Goal: Navigation & Orientation: Find specific page/section

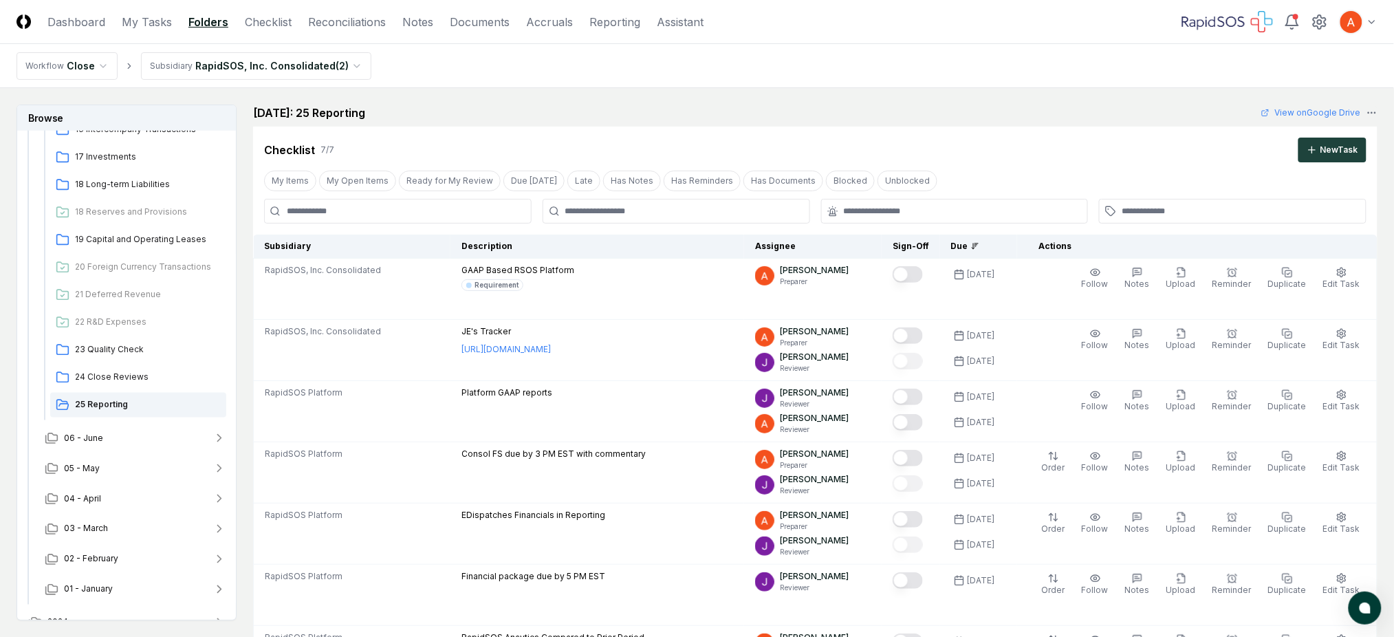
click at [261, 30] on header "CloseCore Dashboard My Tasks Folders Checklist Reconciliations Notes Documents …" at bounding box center [697, 22] width 1394 height 44
click at [272, 15] on link "Checklist" at bounding box center [268, 22] width 47 height 17
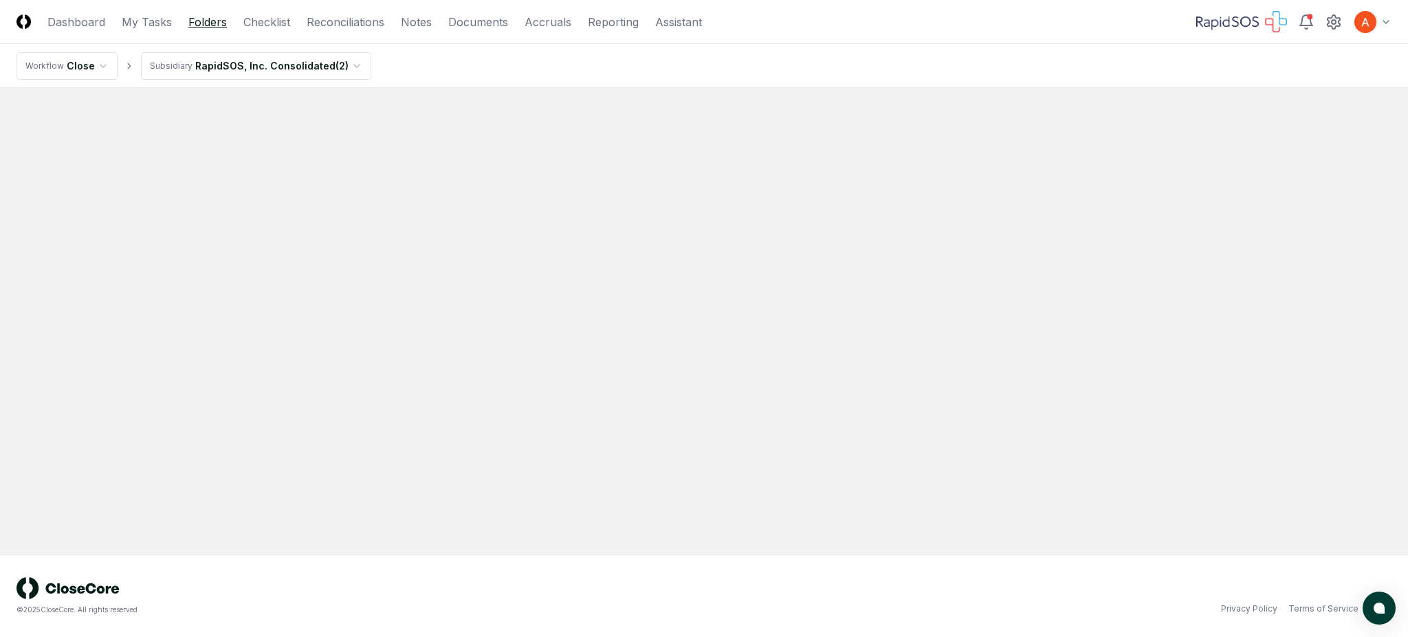
click at [215, 25] on link "Folders" at bounding box center [207, 22] width 39 height 17
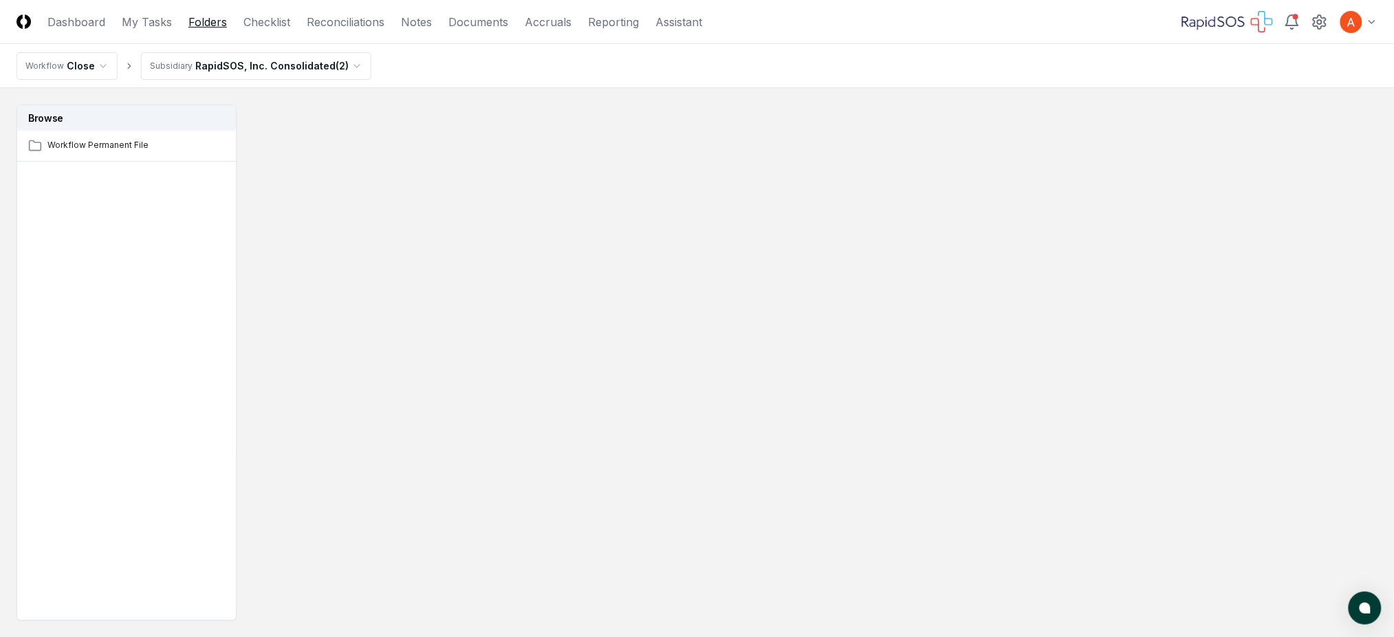
click at [215, 25] on link "Folders" at bounding box center [207, 22] width 39 height 17
click at [201, 14] on link "Folders" at bounding box center [207, 22] width 39 height 17
click at [256, 23] on link "Checklist" at bounding box center [266, 22] width 47 height 17
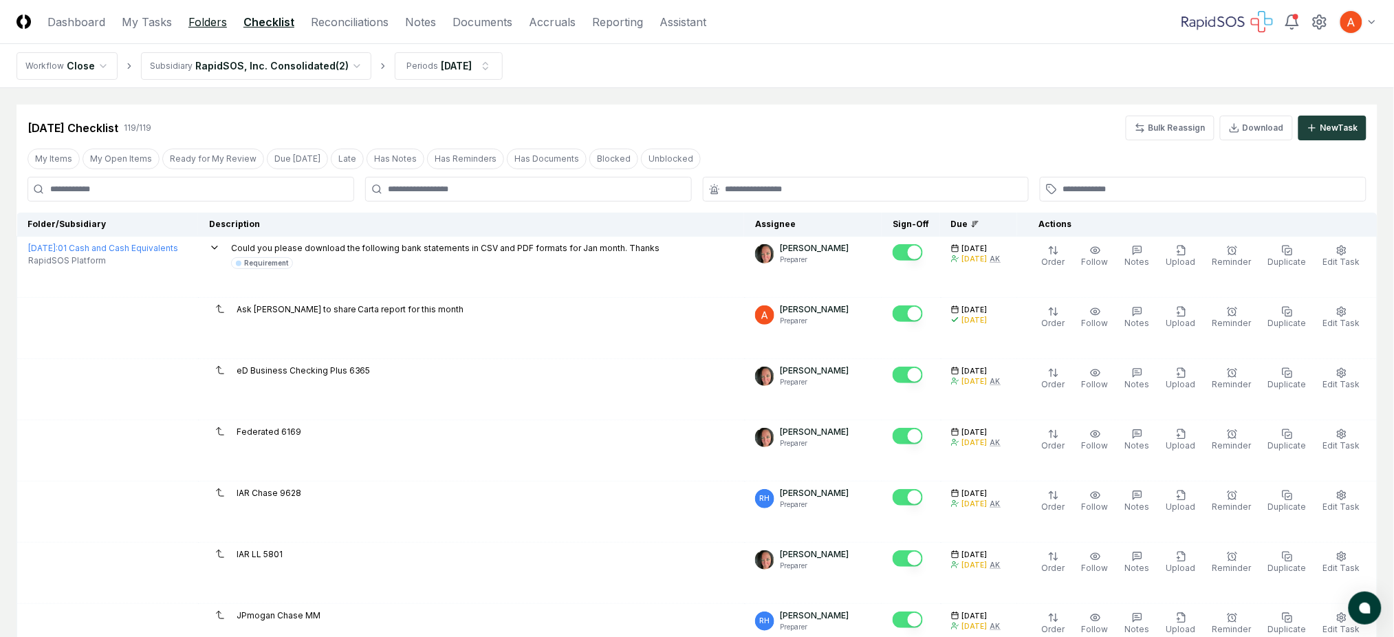
click at [193, 20] on link "Folders" at bounding box center [207, 22] width 39 height 17
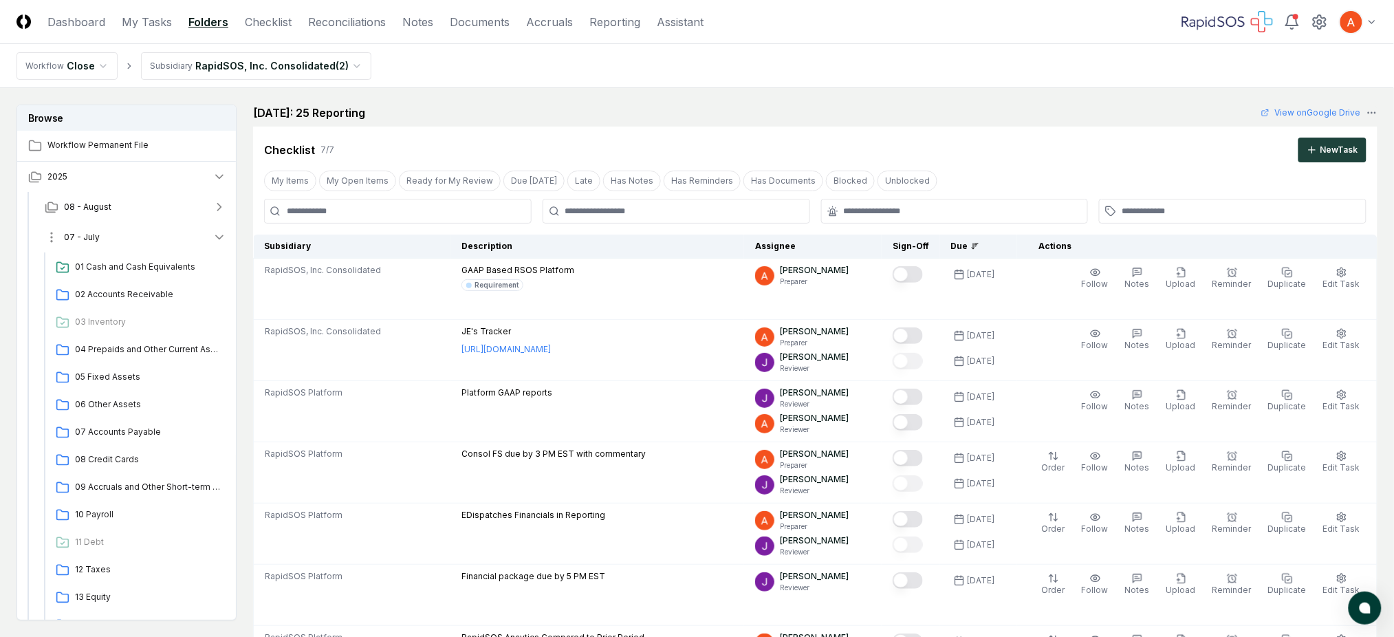
click at [148, 243] on button "07 - July" at bounding box center [136, 237] width 204 height 30
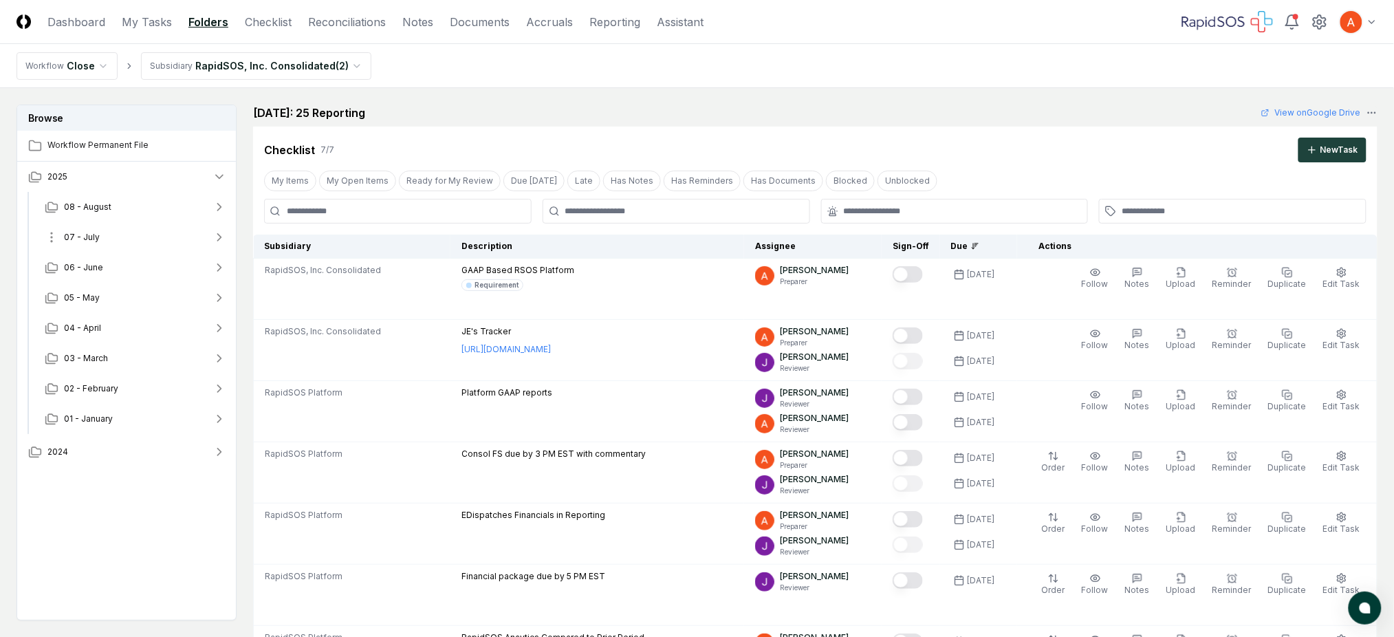
click at [145, 234] on button "07 - July" at bounding box center [136, 237] width 204 height 30
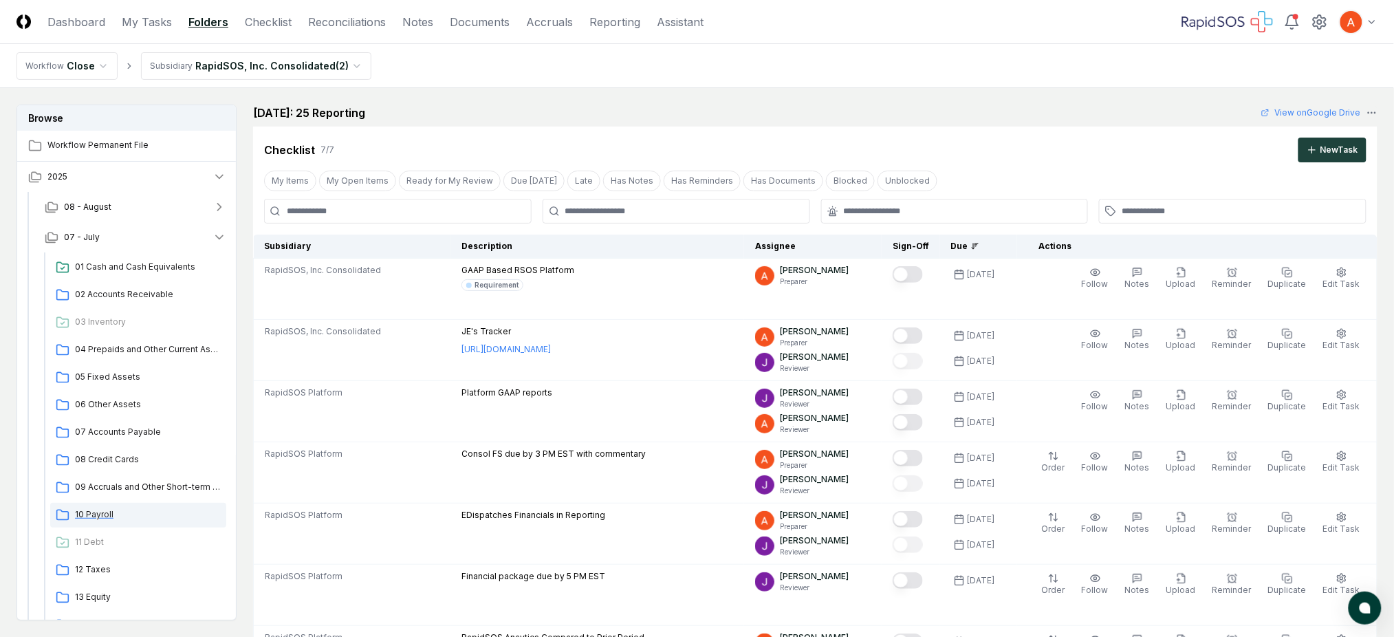
click at [118, 512] on span "10 Payroll" at bounding box center [148, 514] width 146 height 12
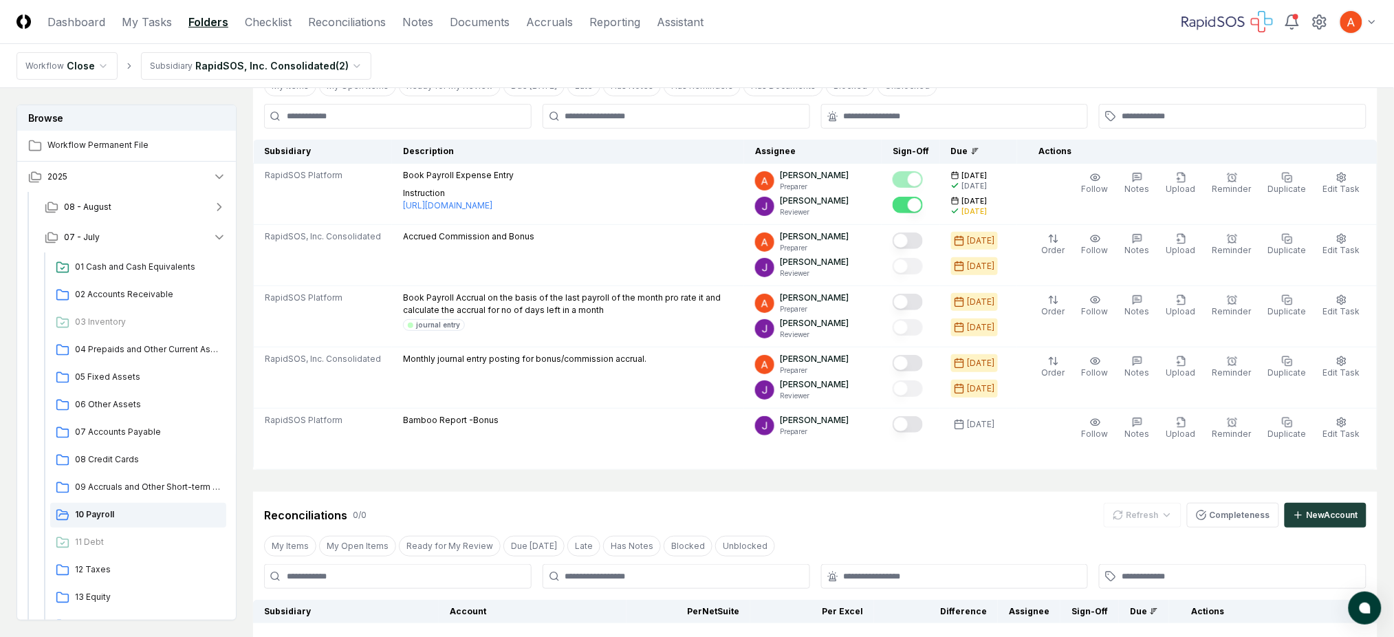
scroll to position [91, 0]
